Goal: Information Seeking & Learning: Learn about a topic

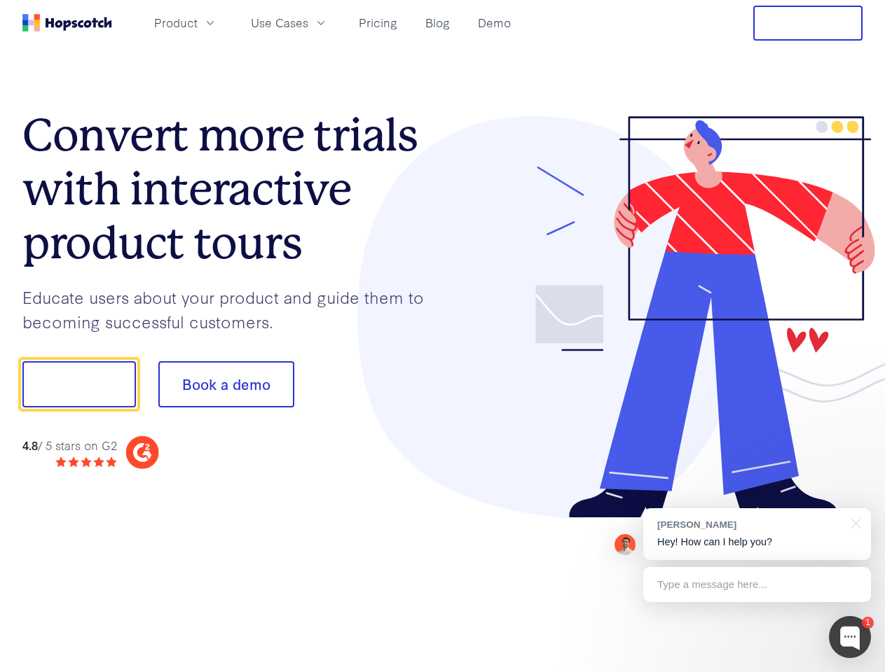
click at [443, 336] on div at bounding box center [653, 317] width 420 height 403
click at [198, 22] on span "Product" at bounding box center [175, 23] width 43 height 18
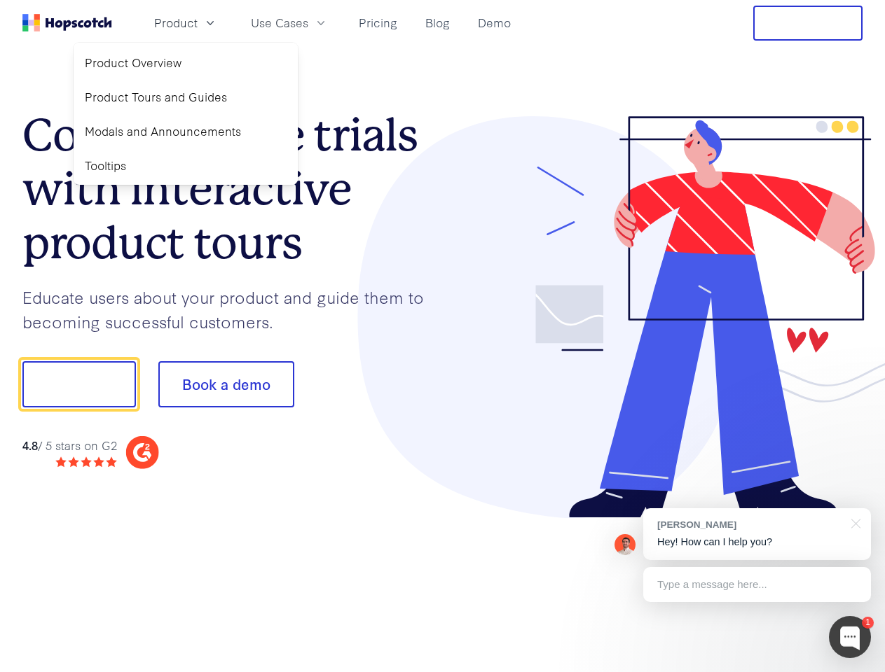
click at [308, 22] on span "Use Cases" at bounding box center [279, 23] width 57 height 18
click at [808, 23] on button "Free Trial" at bounding box center [807, 23] width 109 height 35
click at [78, 385] on button "Show me!" at bounding box center [78, 384] width 113 height 46
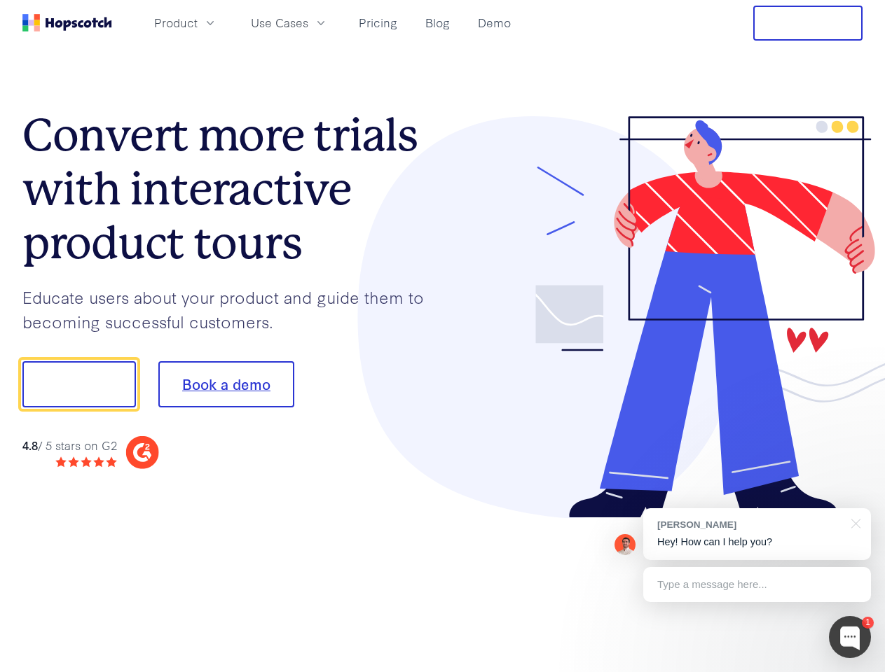
click at [226, 385] on button "Book a demo" at bounding box center [226, 384] width 136 height 46
click at [850, 637] on div at bounding box center [850, 637] width 42 height 42
click at [756, 534] on div "[PERSON_NAME] Hey! How can I help you?" at bounding box center [757, 535] width 228 height 52
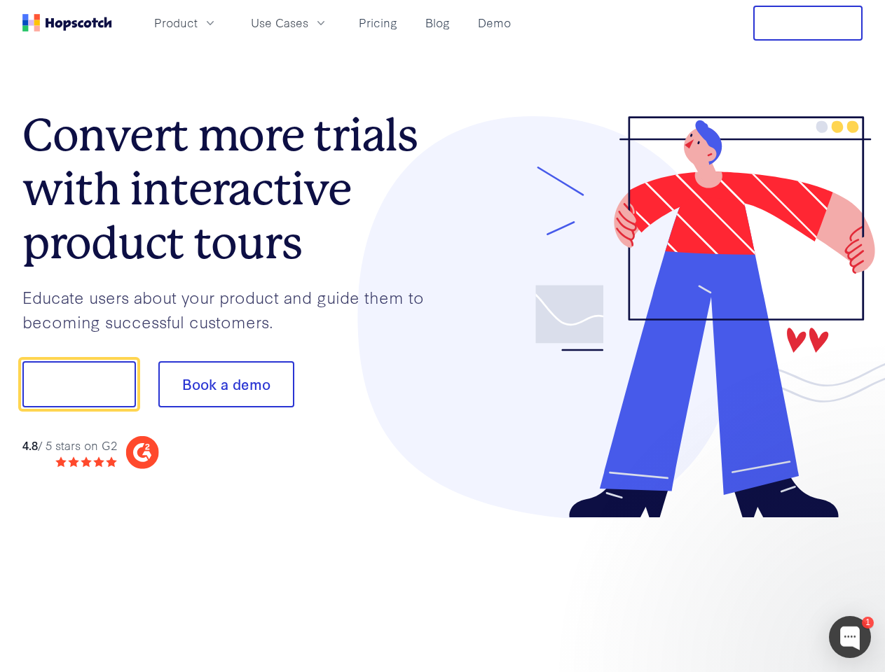
click at [853, 523] on div at bounding box center [739, 382] width 263 height 467
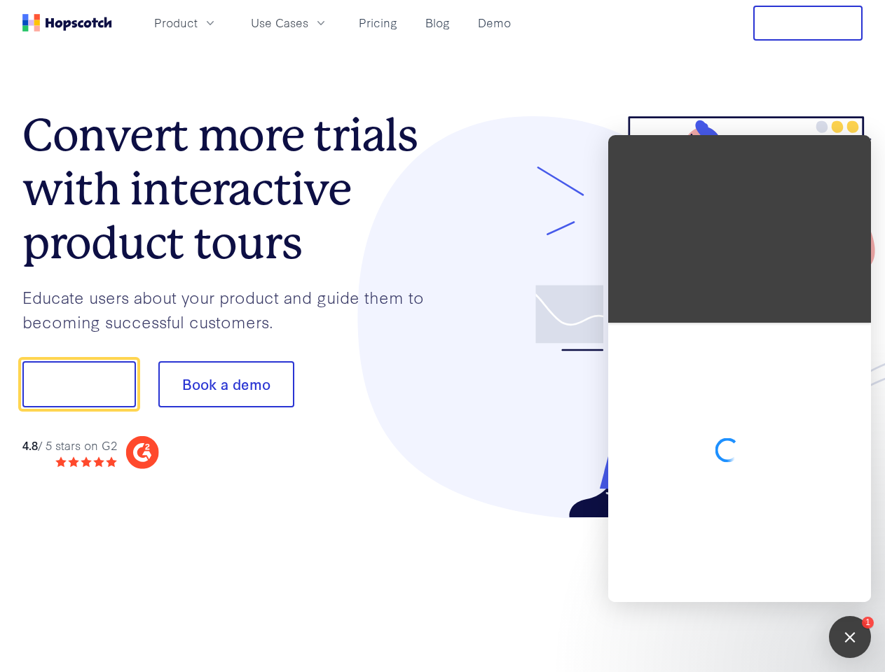
click at [756, 585] on div at bounding box center [739, 462] width 263 height 279
